Goal: Task Accomplishment & Management: Use online tool/utility

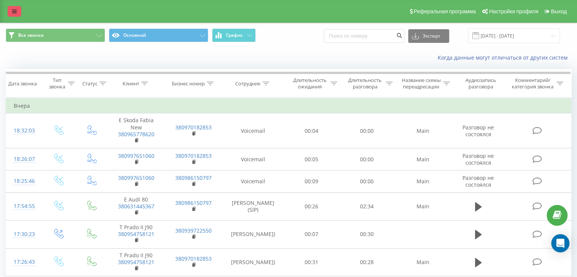
click at [14, 10] on icon at bounding box center [14, 11] width 5 height 5
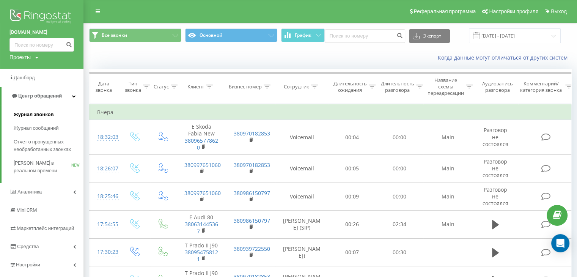
click at [25, 115] on span "Журнал звонков" at bounding box center [34, 115] width 40 height 8
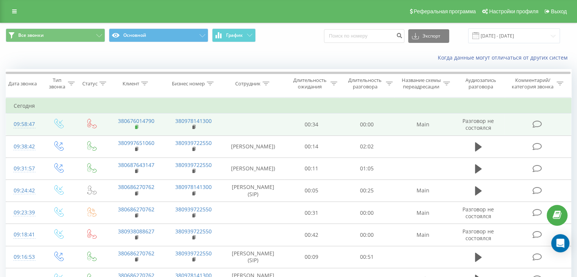
click at [137, 126] on rect at bounding box center [136, 127] width 2 height 3
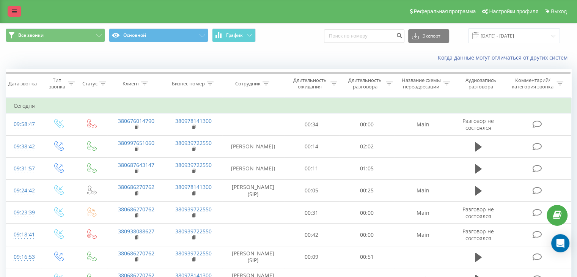
click at [14, 11] on icon at bounding box center [14, 11] width 5 height 5
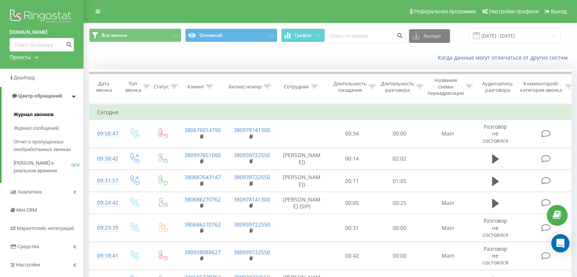
click at [34, 117] on span "Журнал звонков" at bounding box center [34, 115] width 40 height 8
